Goal: Task Accomplishment & Management: Complete application form

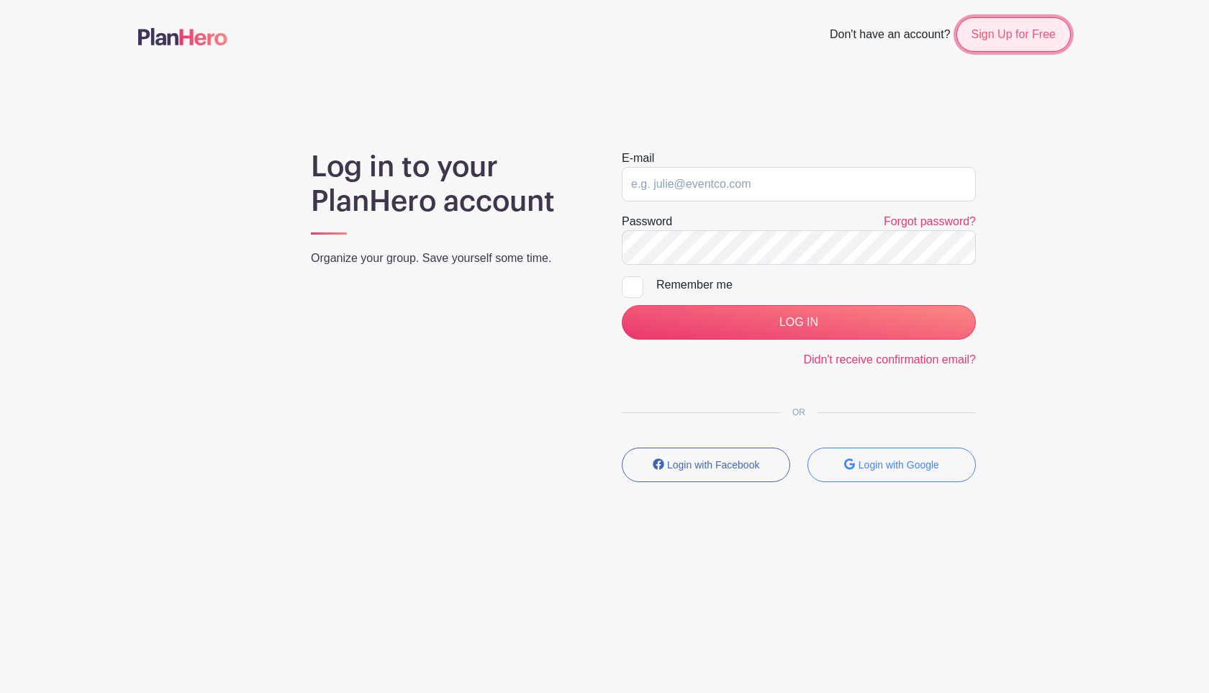
click at [1046, 45] on link "Sign Up for Free" at bounding box center [1013, 34] width 114 height 35
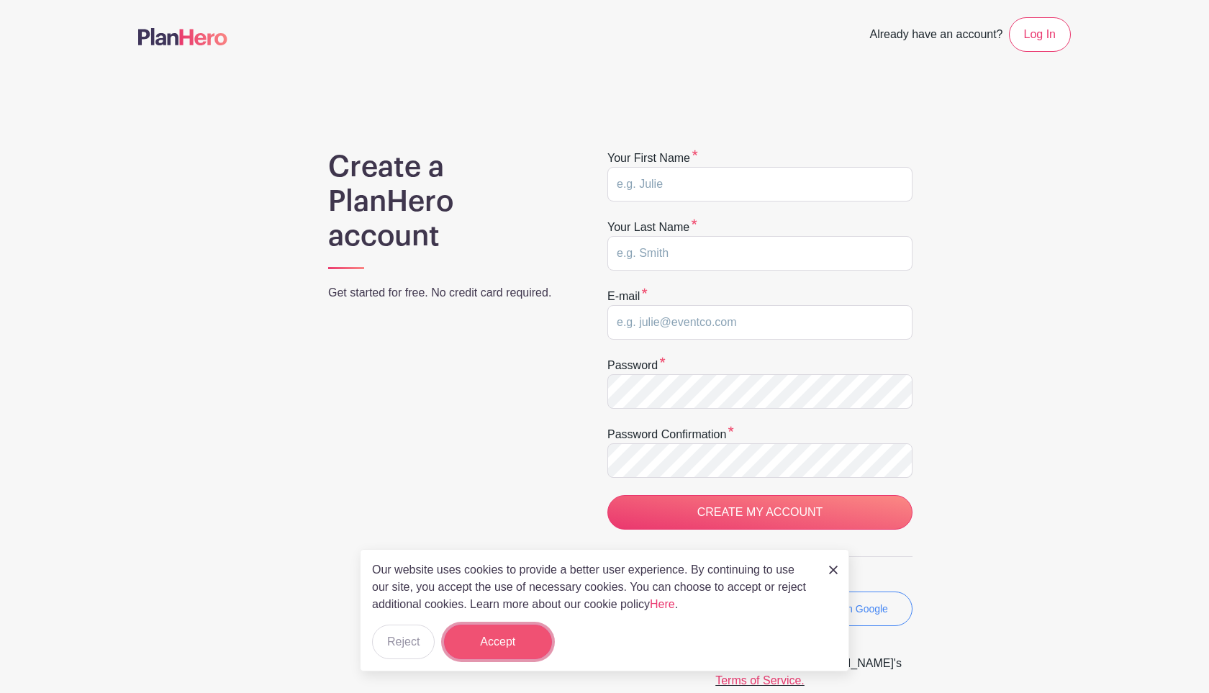
click at [509, 650] on button "Accept" at bounding box center [498, 642] width 108 height 35
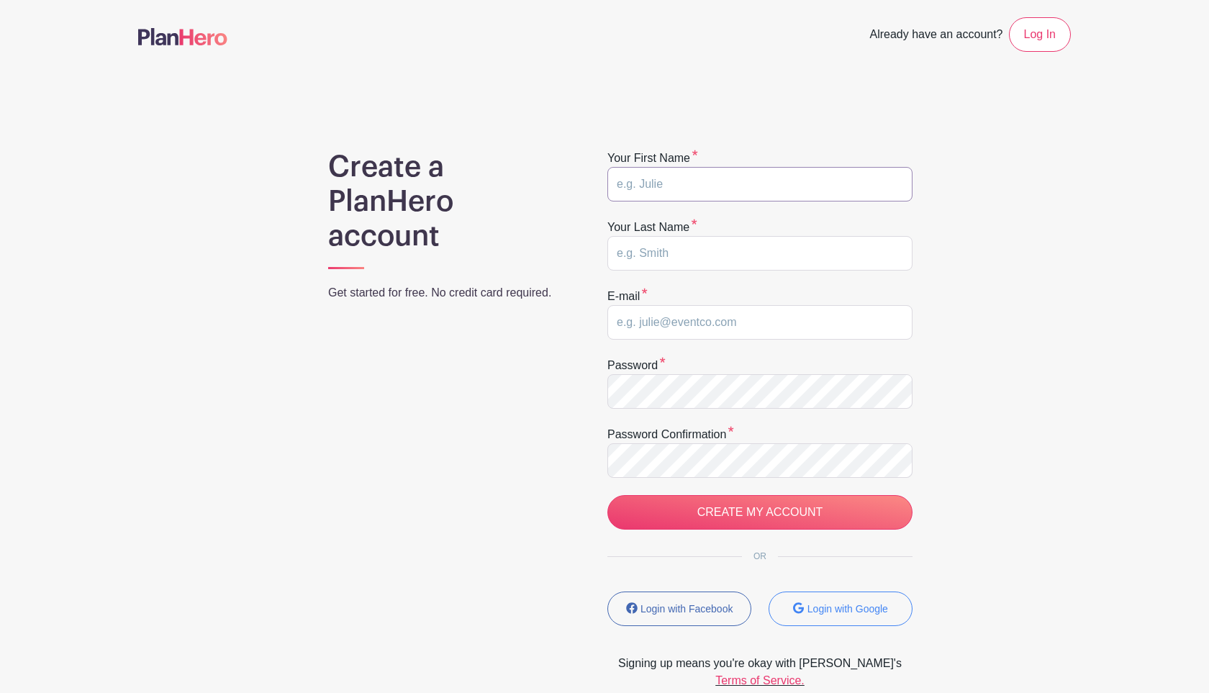
click at [733, 175] on input "text" at bounding box center [759, 184] width 305 height 35
type input "Alea"
click at [713, 255] on input "text" at bounding box center [759, 253] width 305 height 35
type input "West"
click at [699, 323] on input "email" at bounding box center [759, 322] width 305 height 35
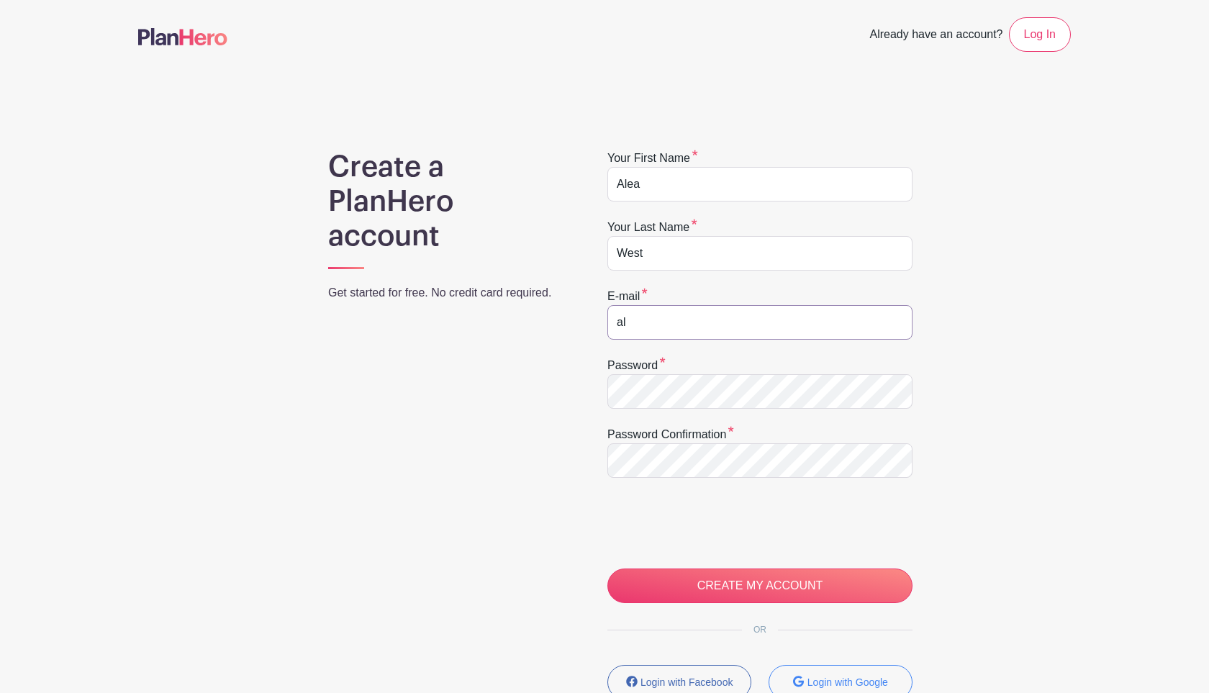
type input "alea.west@example.com"
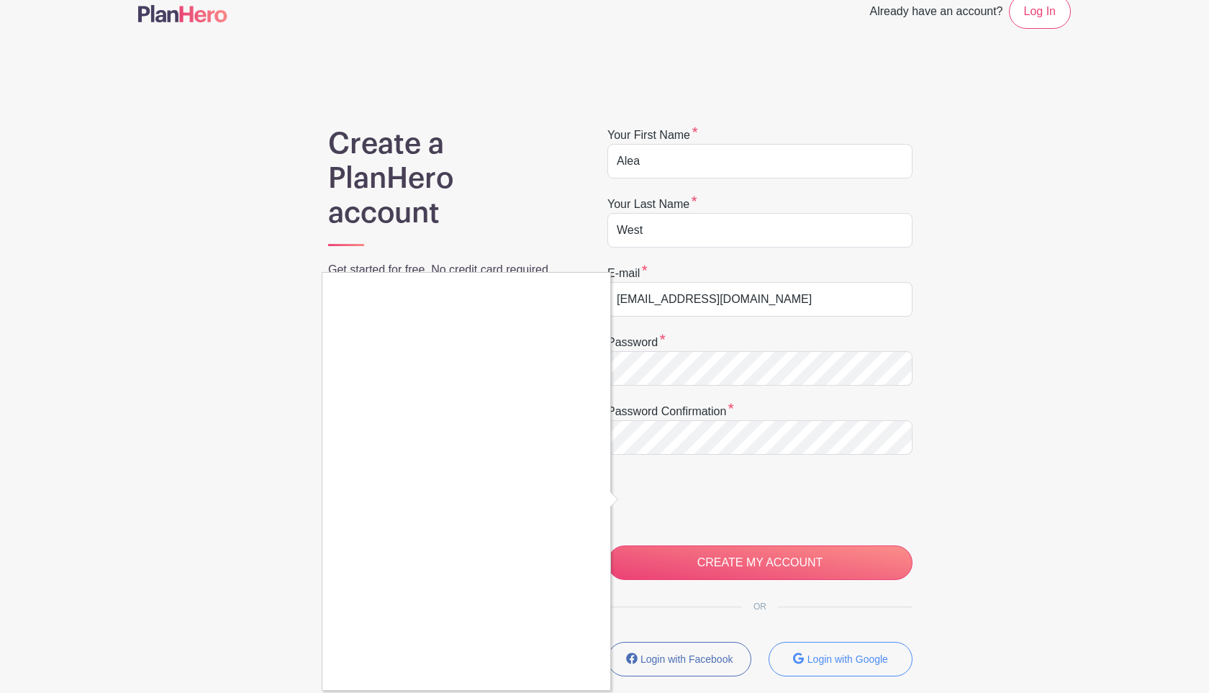
scroll to position [29, 0]
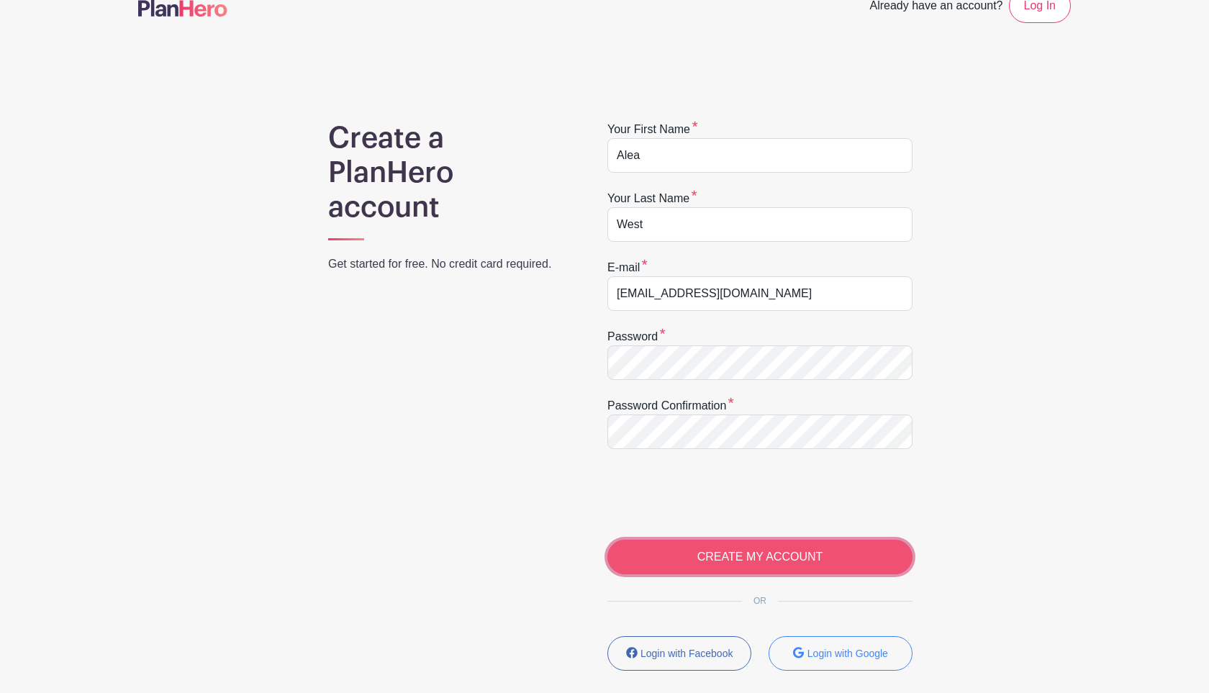
click at [726, 564] on input "CREATE MY ACCOUNT" at bounding box center [759, 557] width 305 height 35
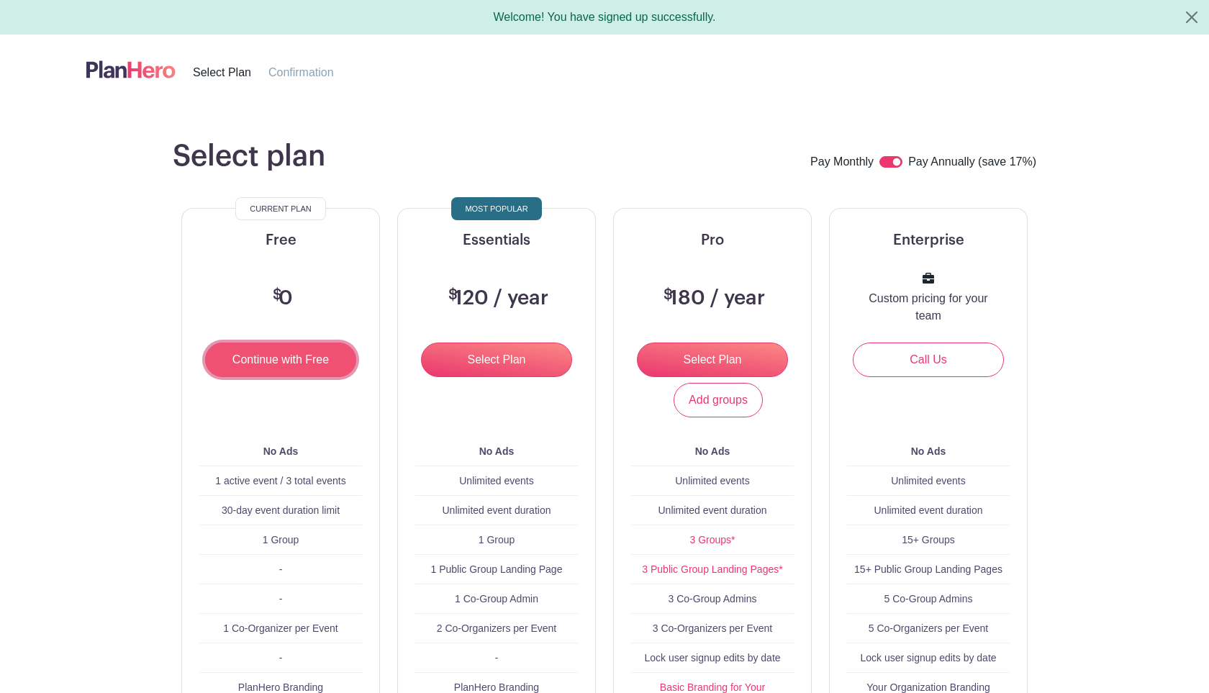
click at [271, 363] on input "Continue with Free" at bounding box center [280, 360] width 151 height 35
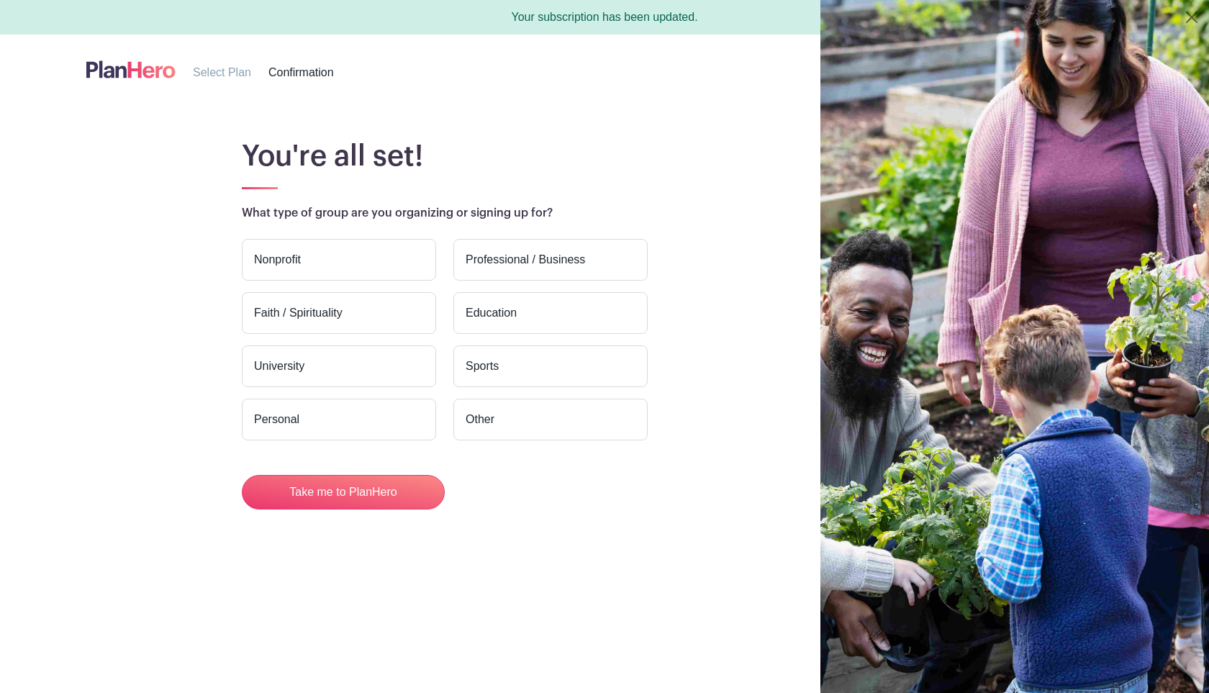
click at [408, 214] on p "What type of group are you organizing or signing up for?" at bounding box center [648, 212] width 812 height 17
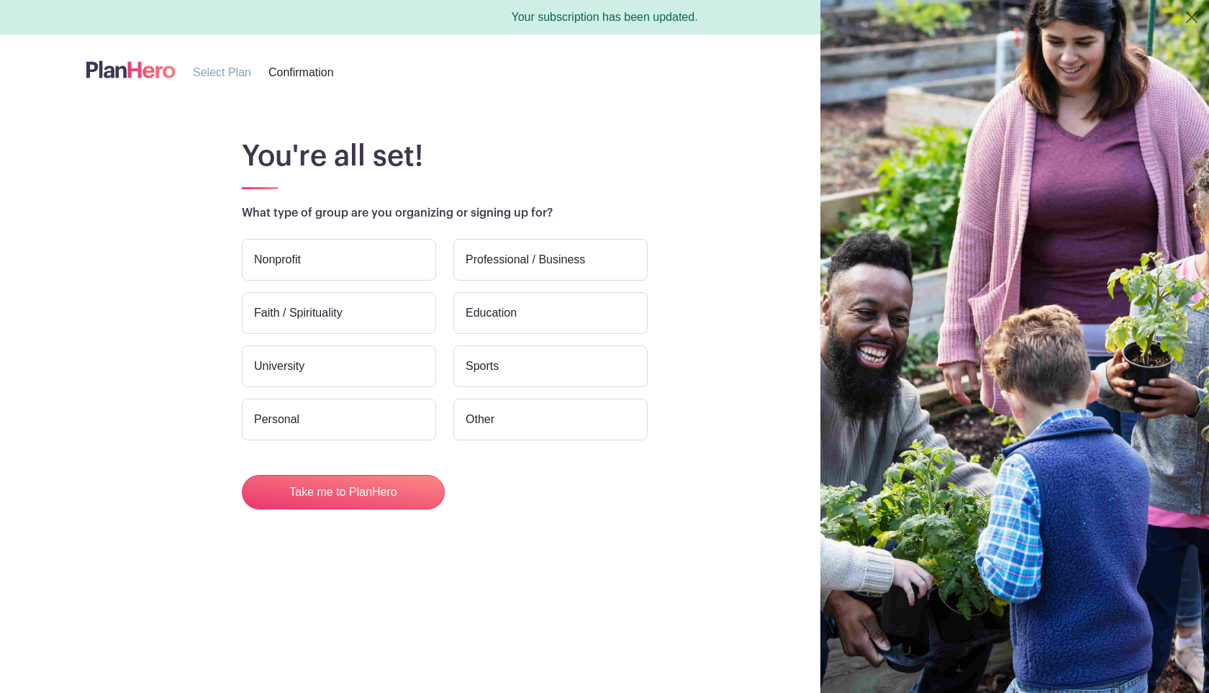
click at [561, 152] on h1 "You're all set!" at bounding box center [648, 156] width 812 height 35
click at [307, 492] on button "Take me to PlanHero" at bounding box center [343, 492] width 203 height 35
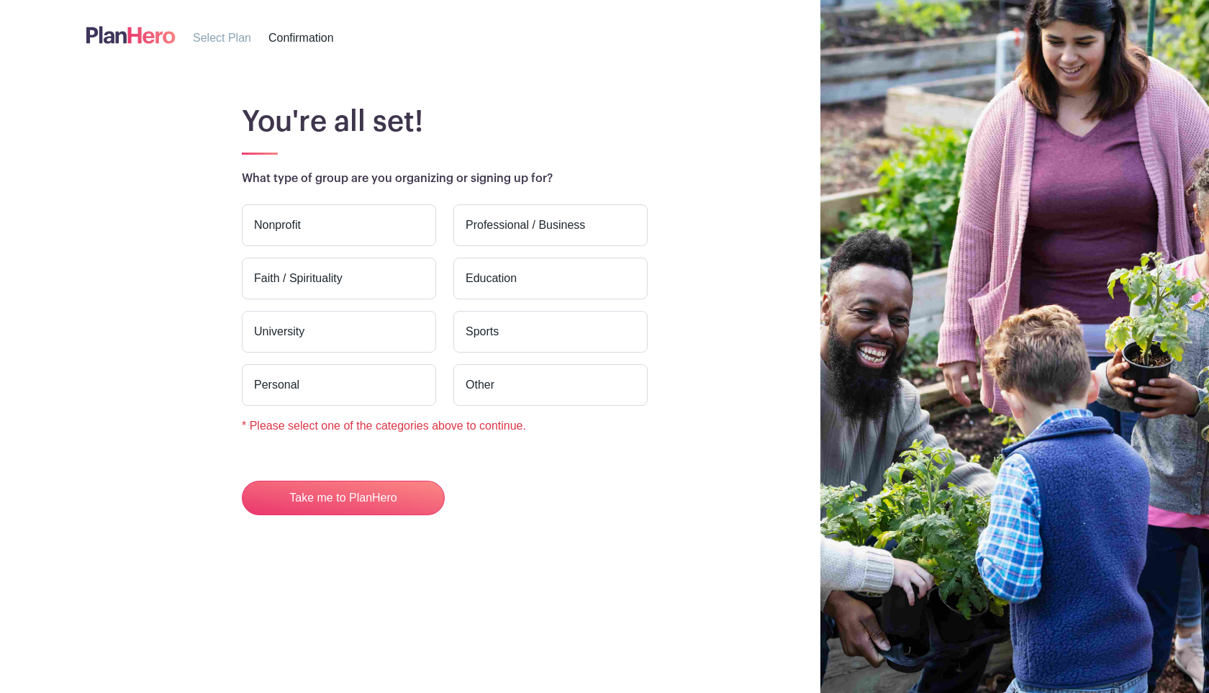
click at [340, 309] on div "Nonprofit Professional / Business Faith / Spirituality Education [GEOGRAPHIC_DA…" at bounding box center [444, 319] width 423 height 253
click at [340, 340] on label "University" at bounding box center [339, 332] width 194 height 42
click at [0, 0] on input "University" at bounding box center [0, 0] width 0 height 0
click at [340, 402] on label "Personal" at bounding box center [339, 385] width 194 height 42
click at [0, 0] on input "Personal" at bounding box center [0, 0] width 0 height 0
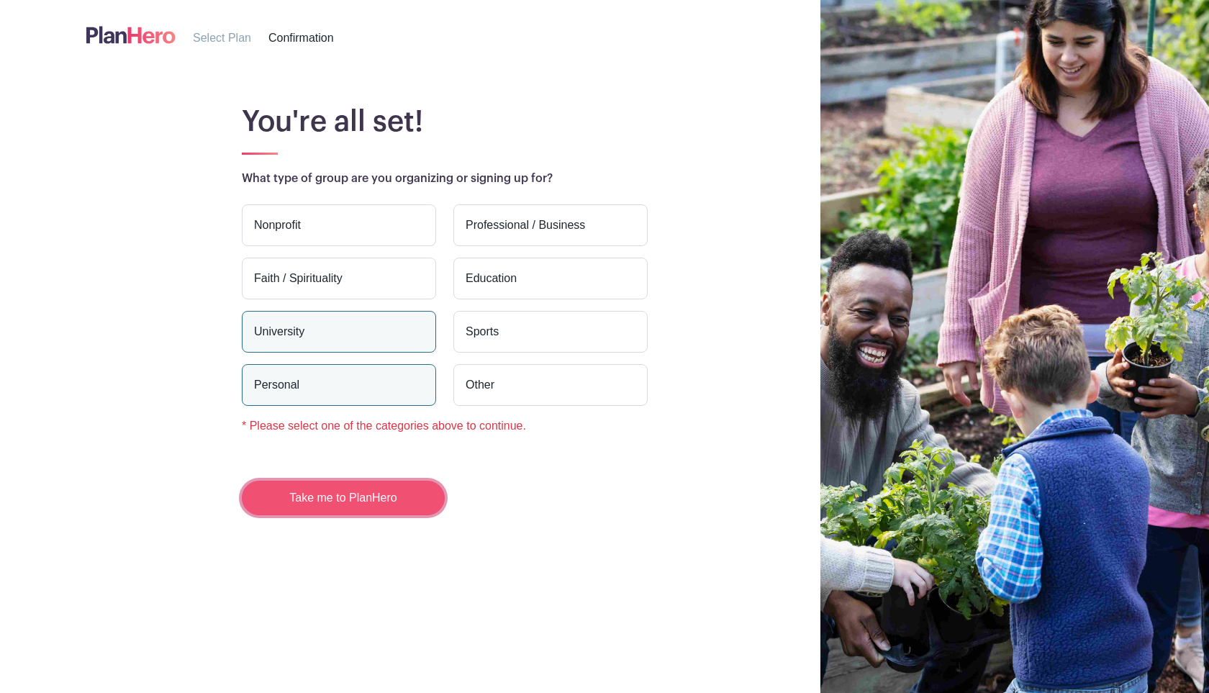
click at [324, 486] on button "Take me to PlanHero" at bounding box center [343, 498] width 203 height 35
